Goal: Navigation & Orientation: Find specific page/section

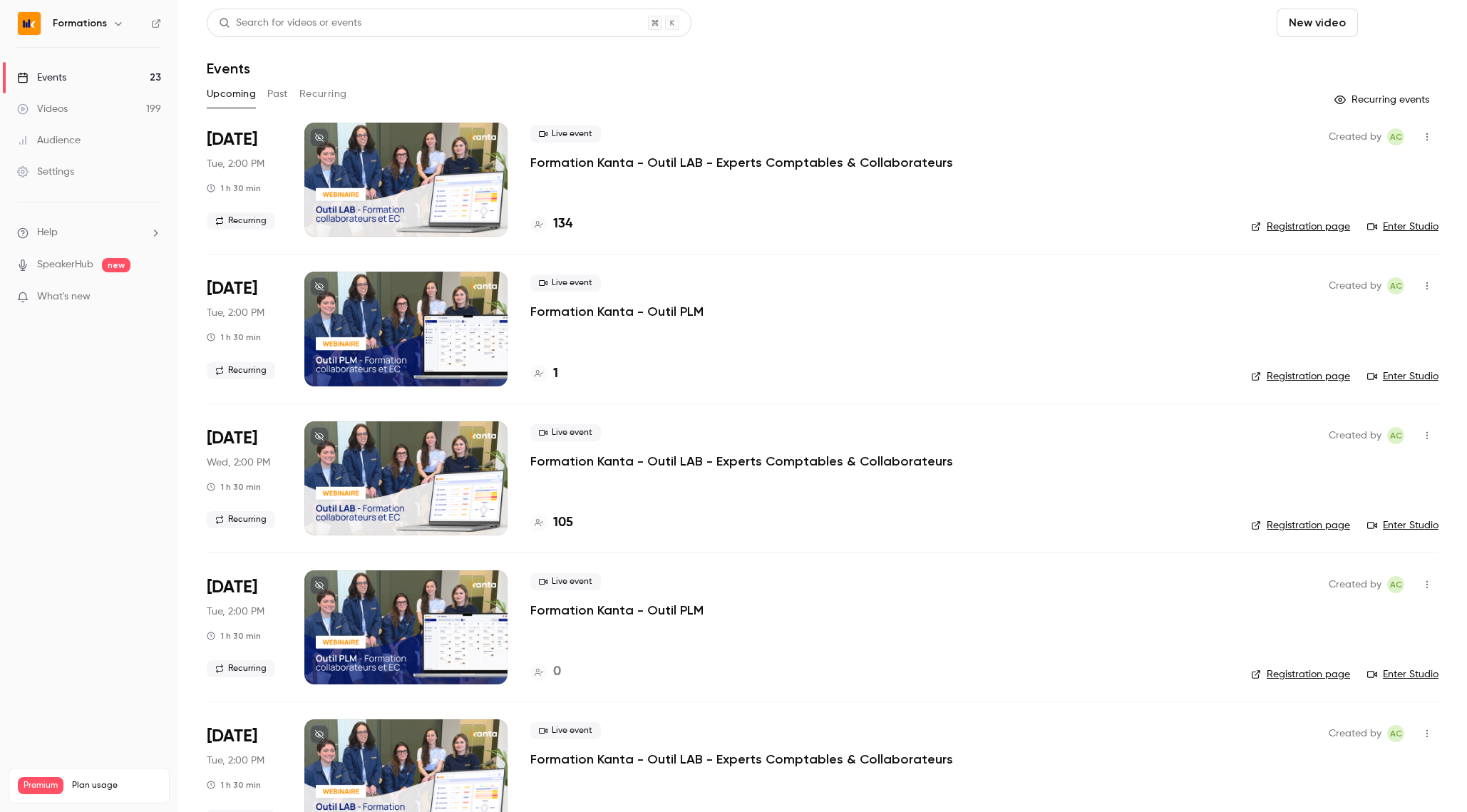
click at [1389, 31] on button "Schedule" at bounding box center [1401, 23] width 75 height 29
click at [1181, 22] on div at bounding box center [734, 406] width 1467 height 812
click at [118, 26] on icon "button" at bounding box center [118, 24] width 12 height 12
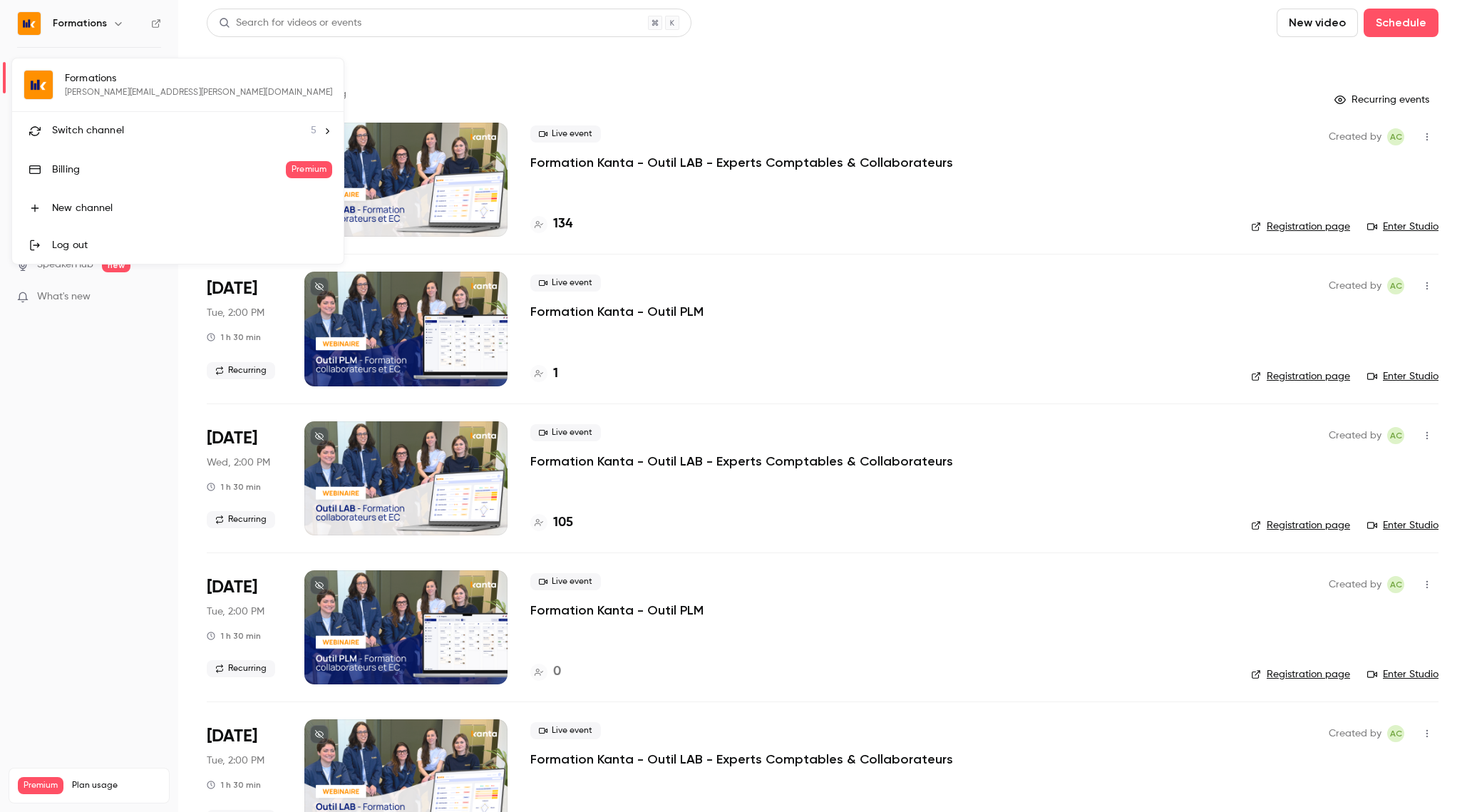
click at [120, 141] on li "Switch channel 5" at bounding box center [178, 130] width 332 height 37
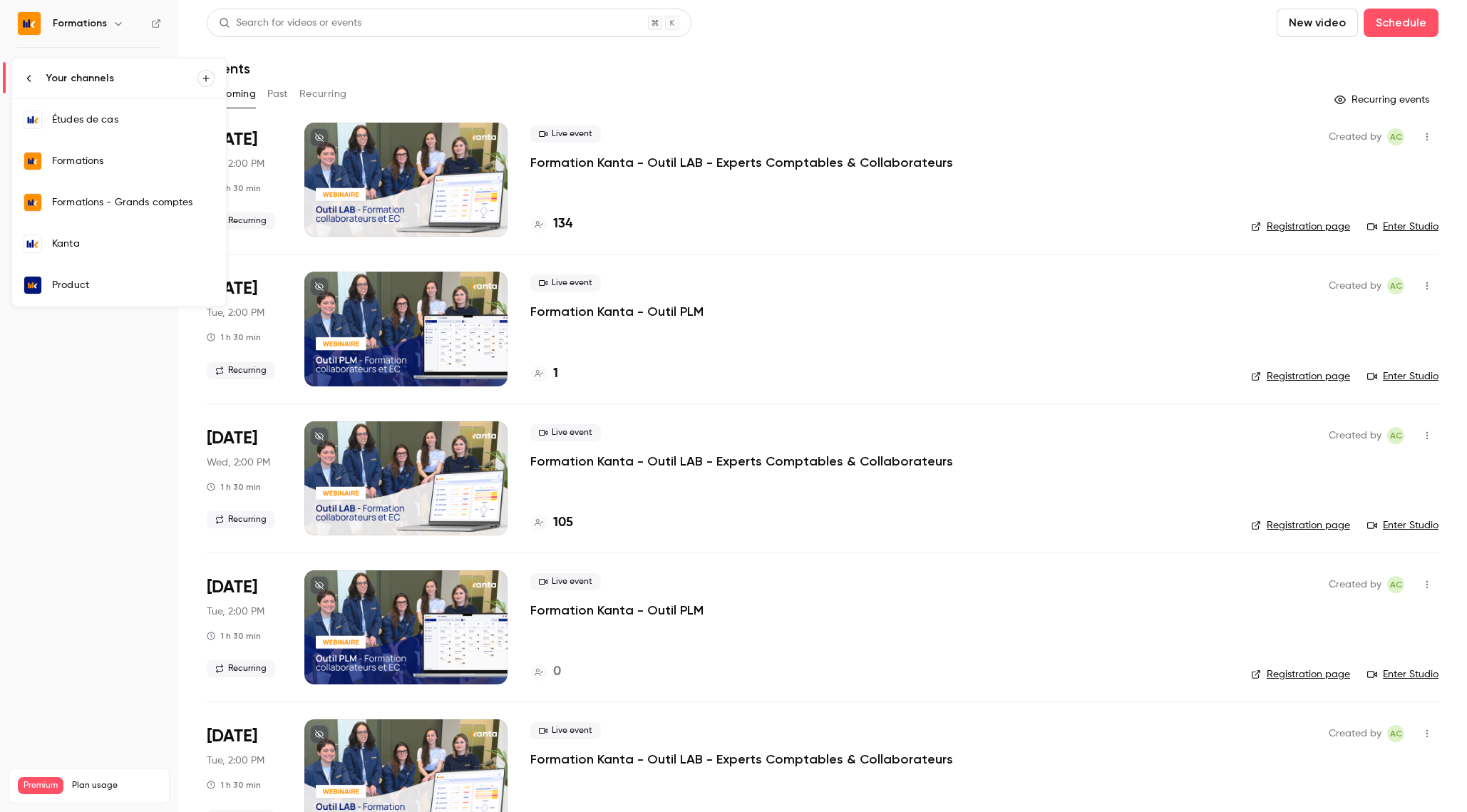
click at [99, 248] on div "Kanta" at bounding box center [132, 244] width 162 height 14
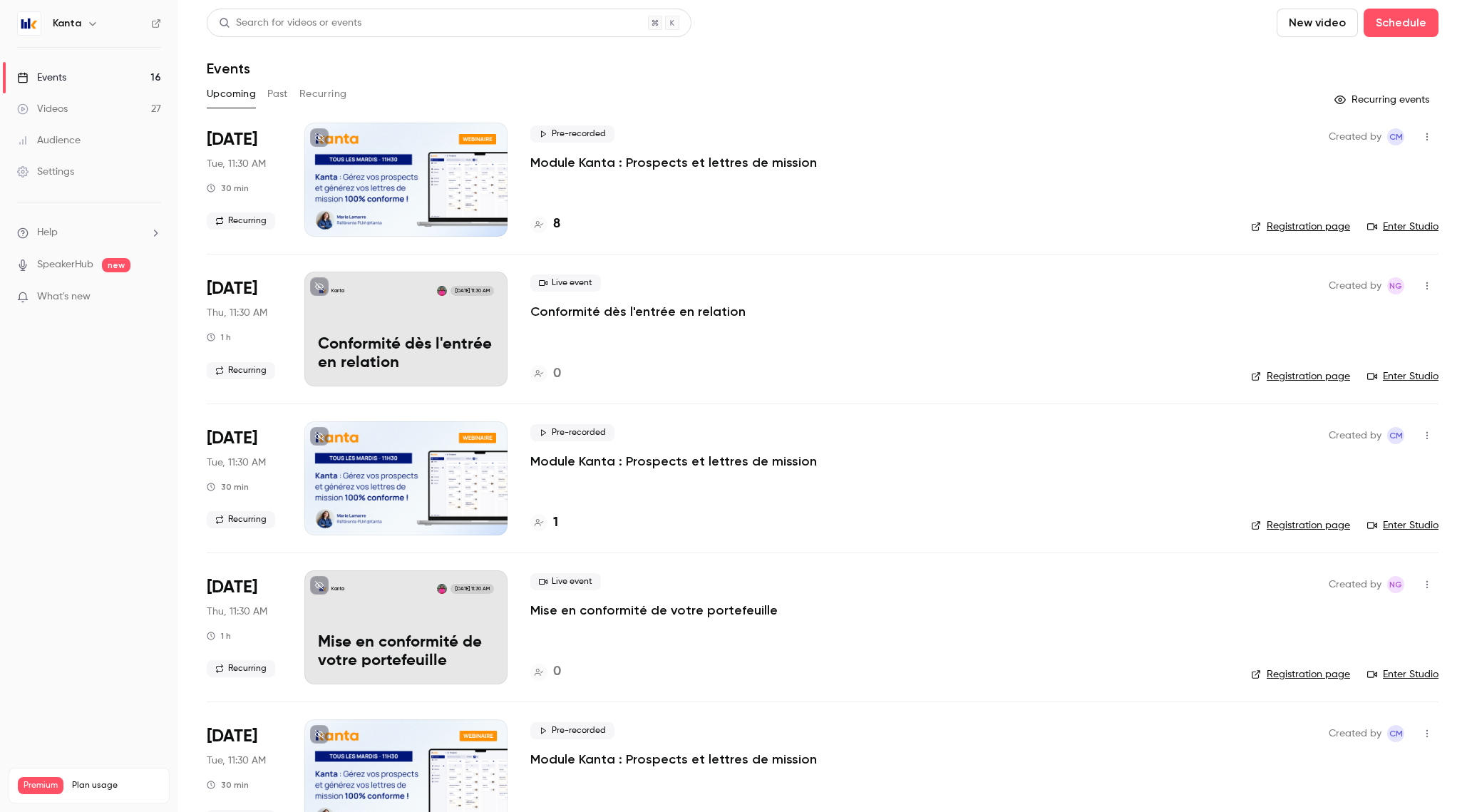
click at [92, 30] on button "button" at bounding box center [93, 24] width 17 height 17
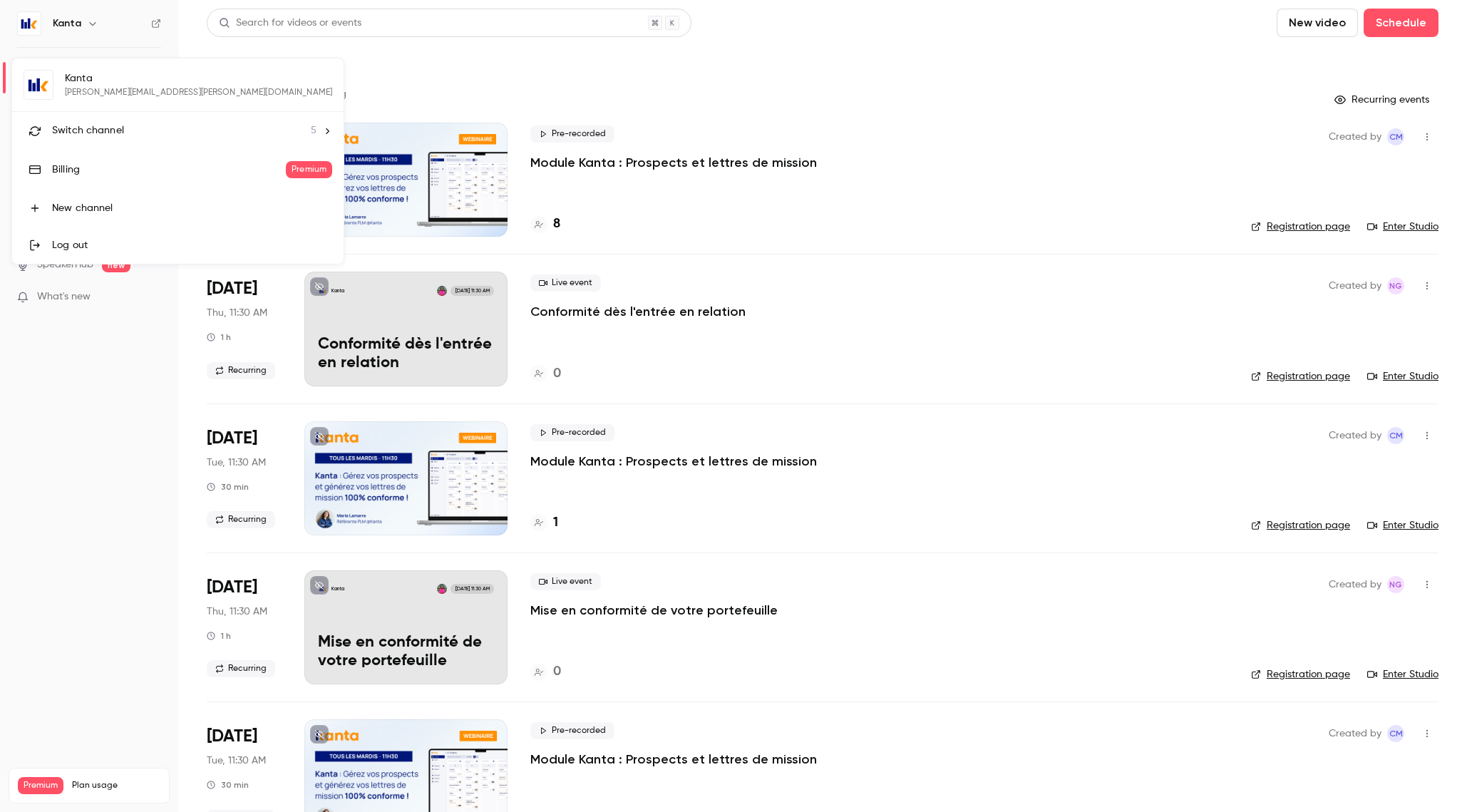
click at [124, 128] on div "Switch channel 5" at bounding box center [184, 131] width 265 height 15
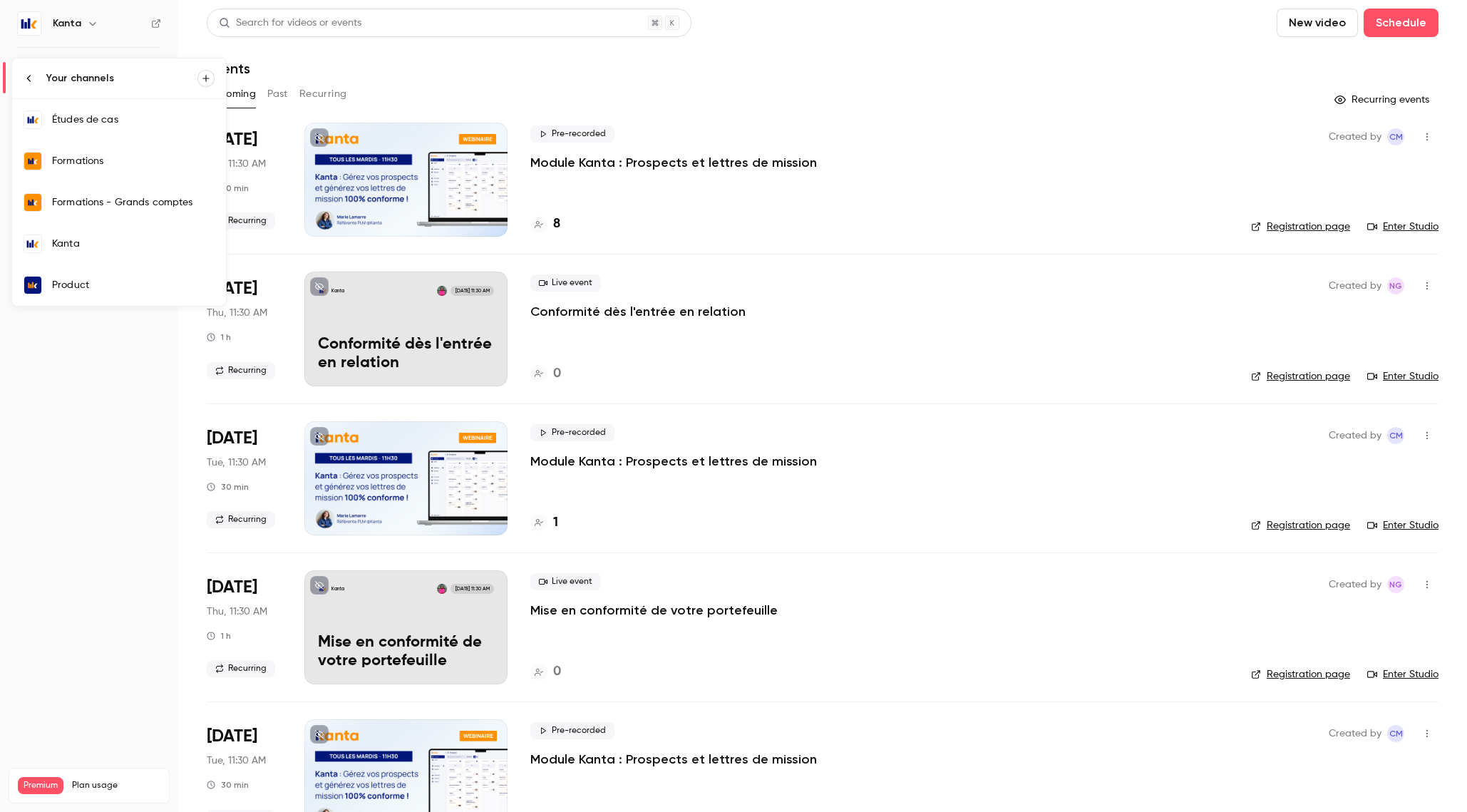
click at [115, 161] on div "Formations" at bounding box center [132, 161] width 162 height 14
